Goal: Find specific fact: Find specific fact

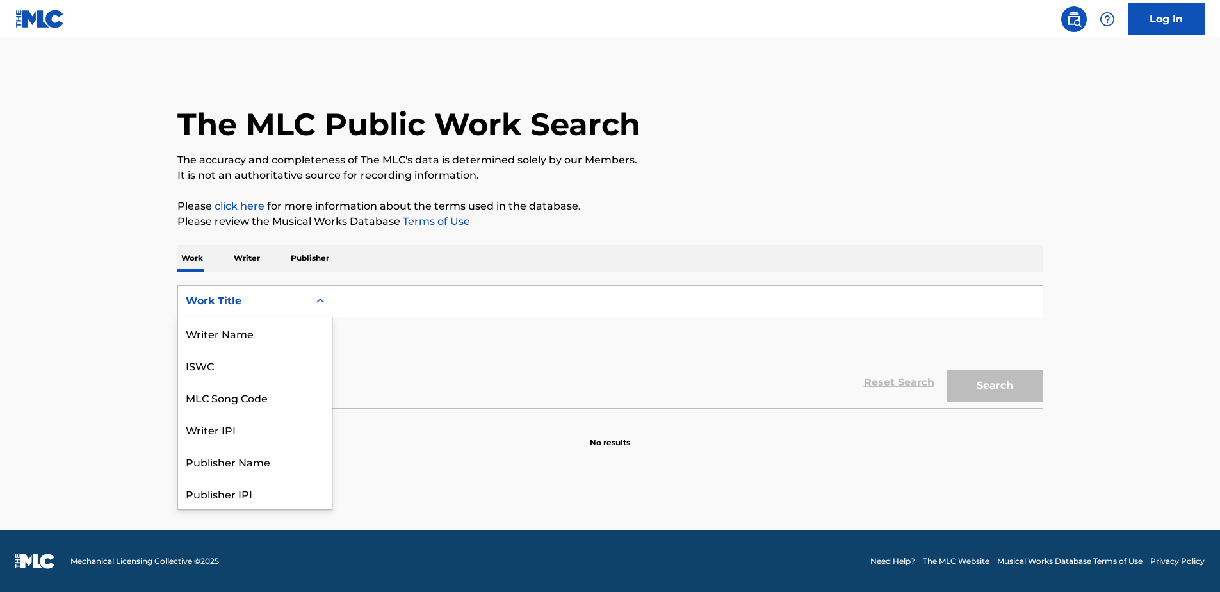
click at [305, 290] on div "Work Title" at bounding box center [243, 301] width 131 height 24
click at [269, 334] on div "MLC Song Code" at bounding box center [255, 333] width 154 height 32
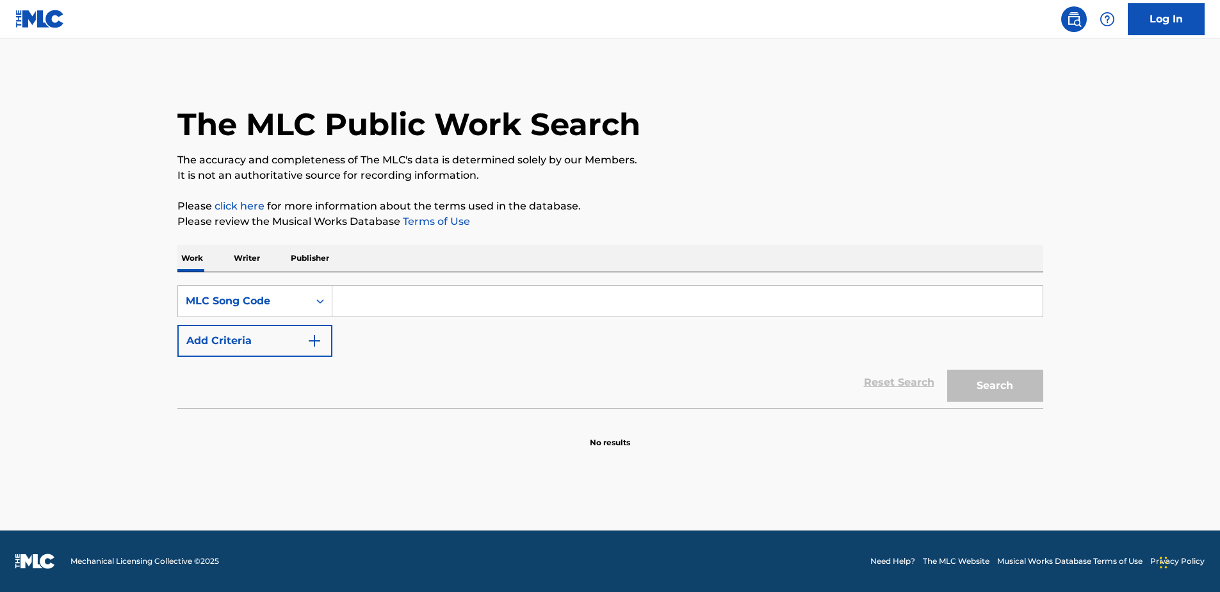
click at [370, 307] on input "Search Form" at bounding box center [687, 301] width 710 height 31
paste input "RA9578"
type input "RA9578"
click at [969, 387] on button "Search" at bounding box center [995, 386] width 96 height 32
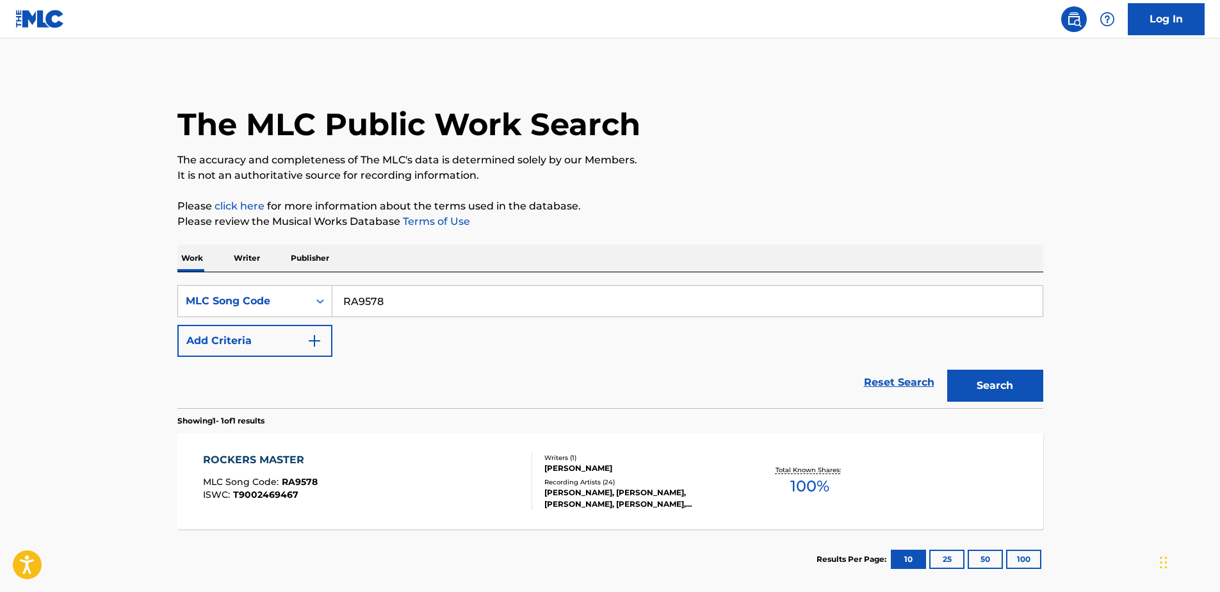
click at [416, 443] on div "ROCKERS MASTER MLC Song Code : RA9578 ISWC : T9002469467 Writers ( 1 ) [PERSON_…" at bounding box center [610, 481] width 866 height 96
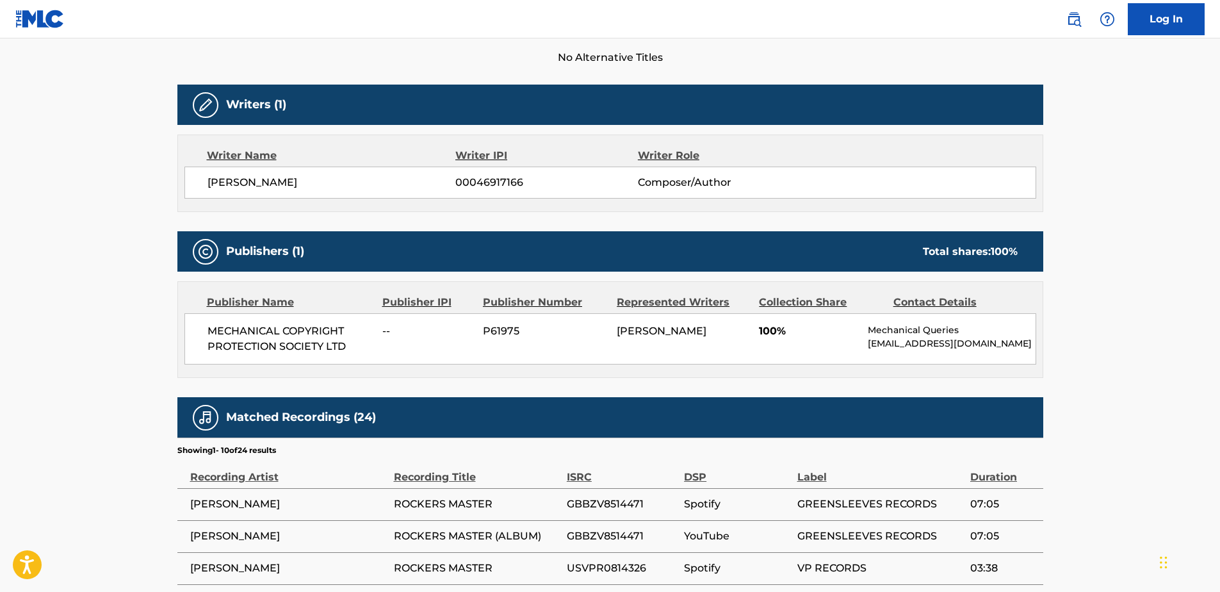
scroll to position [384, 0]
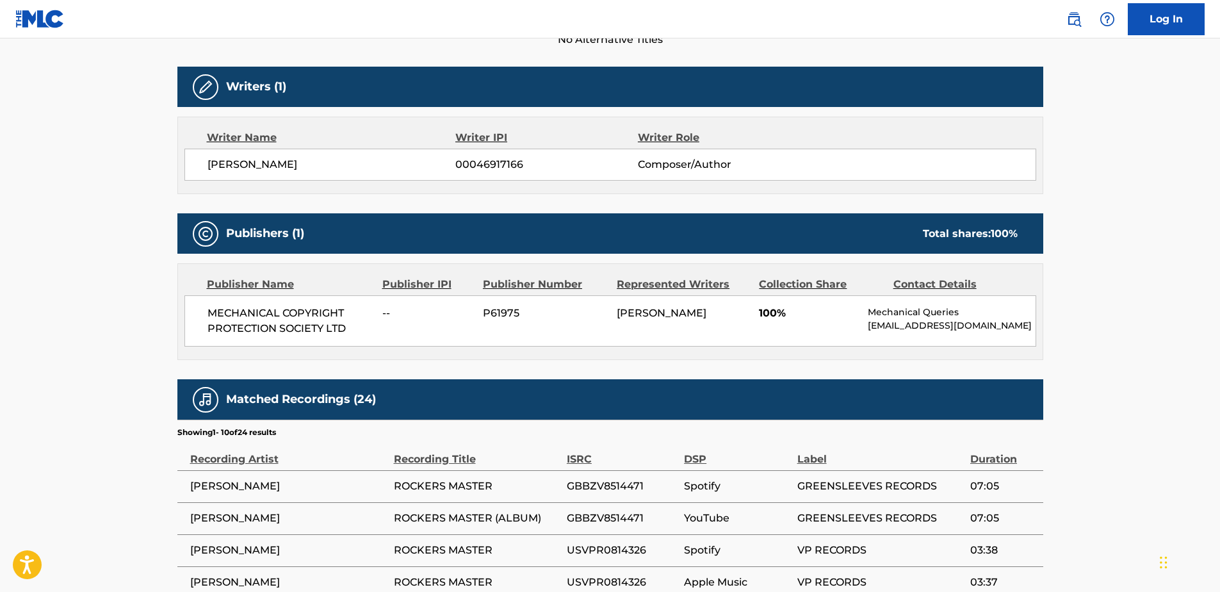
drag, startPoint x: 868, startPoint y: 325, endPoint x: 975, endPoint y: 343, distance: 108.5
click at [975, 332] on p "[EMAIL_ADDRESS][DOMAIN_NAME]" at bounding box center [951, 325] width 167 height 13
copy p "[EMAIL_ADDRESS][DOMAIN_NAME]"
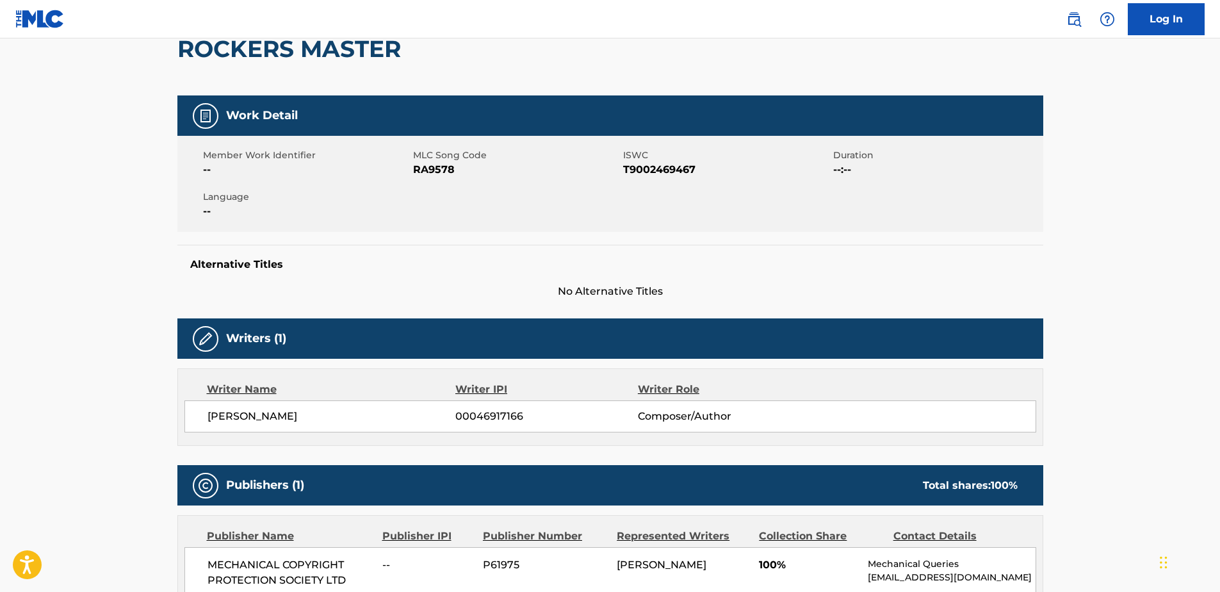
scroll to position [0, 0]
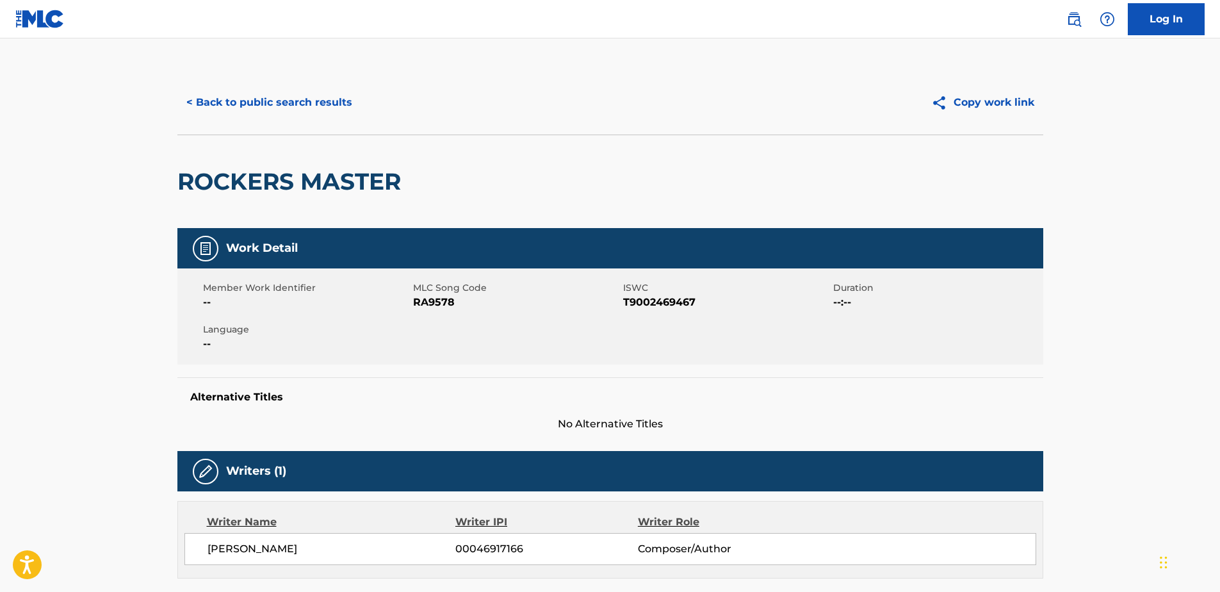
click at [303, 106] on button "< Back to public search results" at bounding box center [269, 102] width 184 height 32
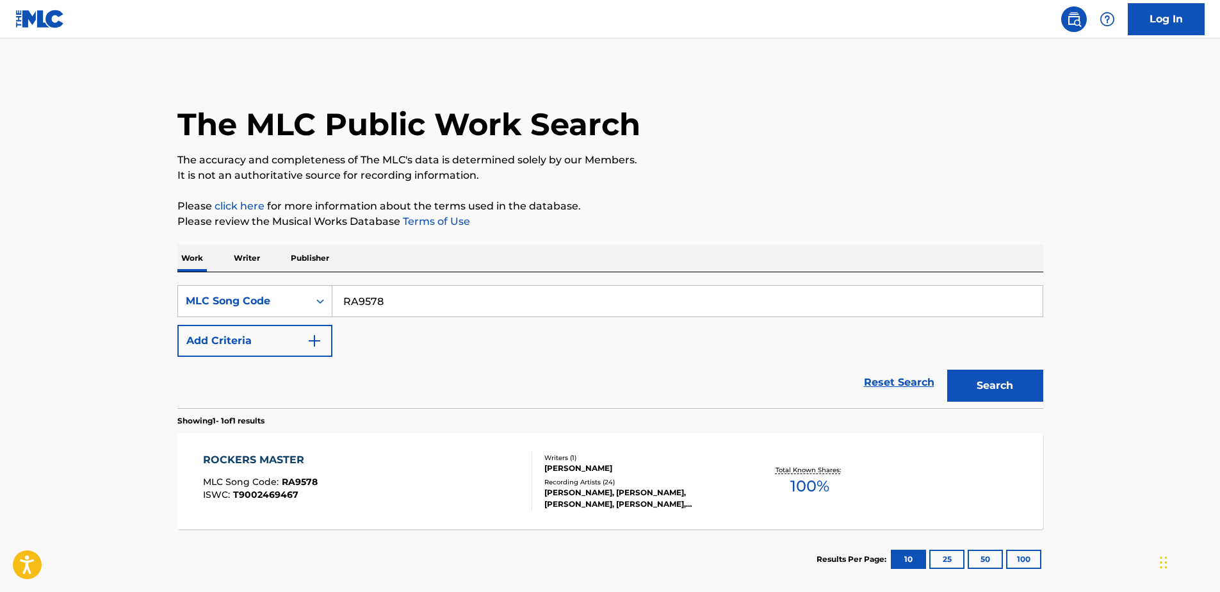
drag, startPoint x: 409, startPoint y: 294, endPoint x: 224, endPoint y: 276, distance: 185.4
click at [224, 276] on div "SearchWithCriteriaf3fa50a5-4604-41fa-95cf-b2ef484fb023 MLC Song Code RA9578 Add…" at bounding box center [610, 340] width 866 height 136
paste input "CC2JGD"
type input "CC2JGD"
click at [1018, 391] on button "Search" at bounding box center [995, 386] width 96 height 32
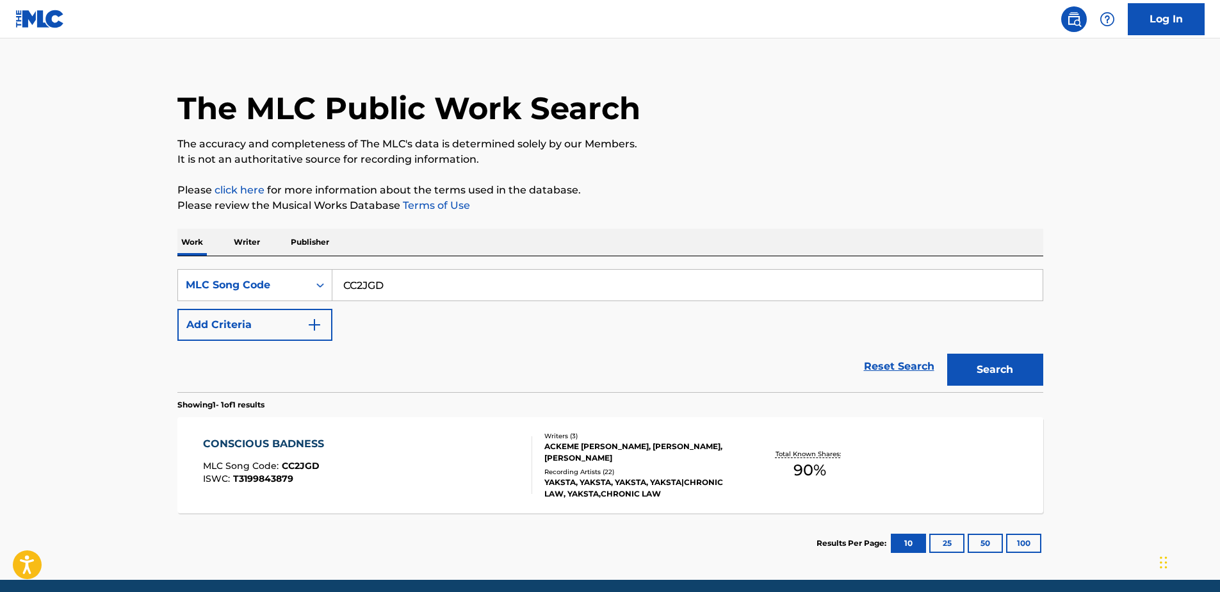
scroll to position [64, 0]
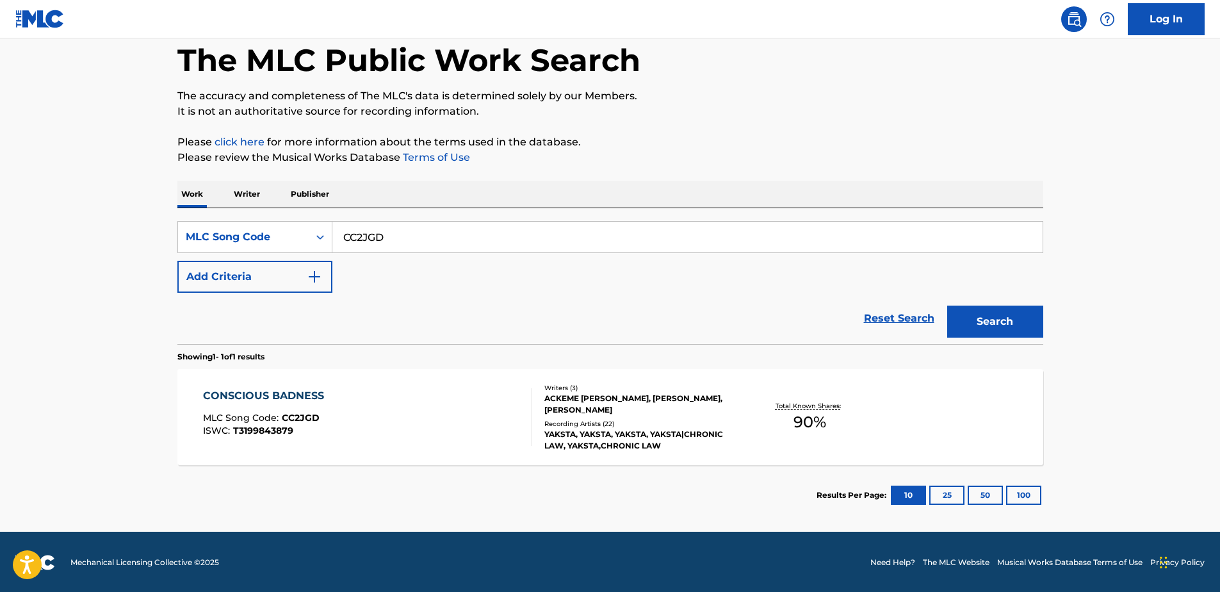
click at [380, 423] on div "CONSCIOUS BADNESS MLC Song Code : CC2JGD ISWC : T3199843879" at bounding box center [367, 417] width 329 height 58
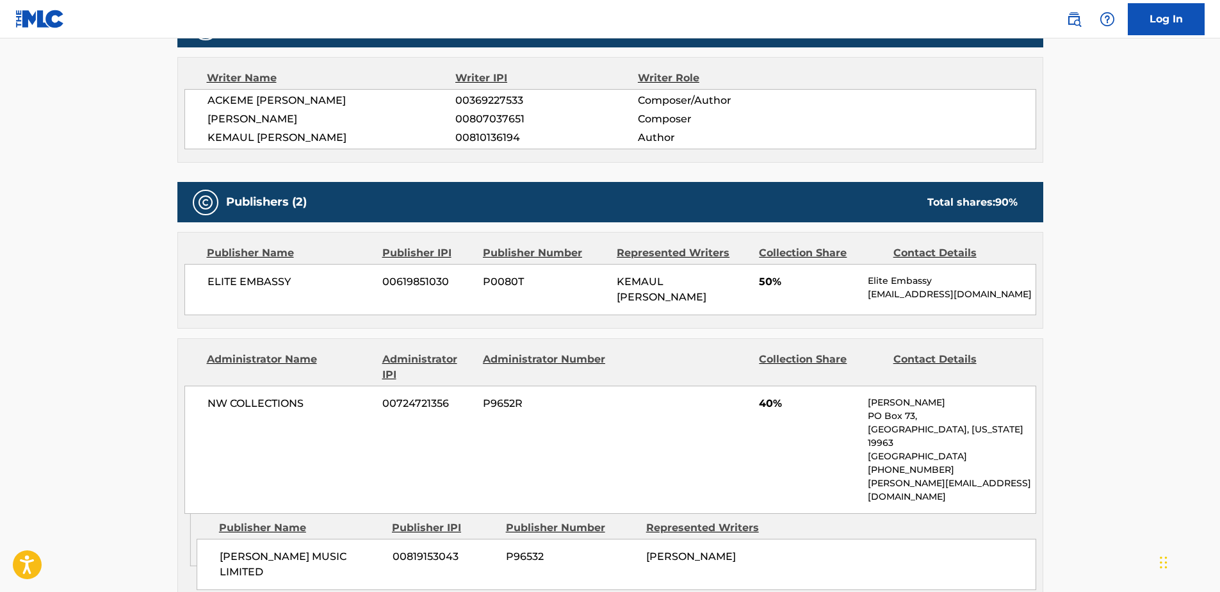
scroll to position [448, 0]
